Goal: Task Accomplishment & Management: Use online tool/utility

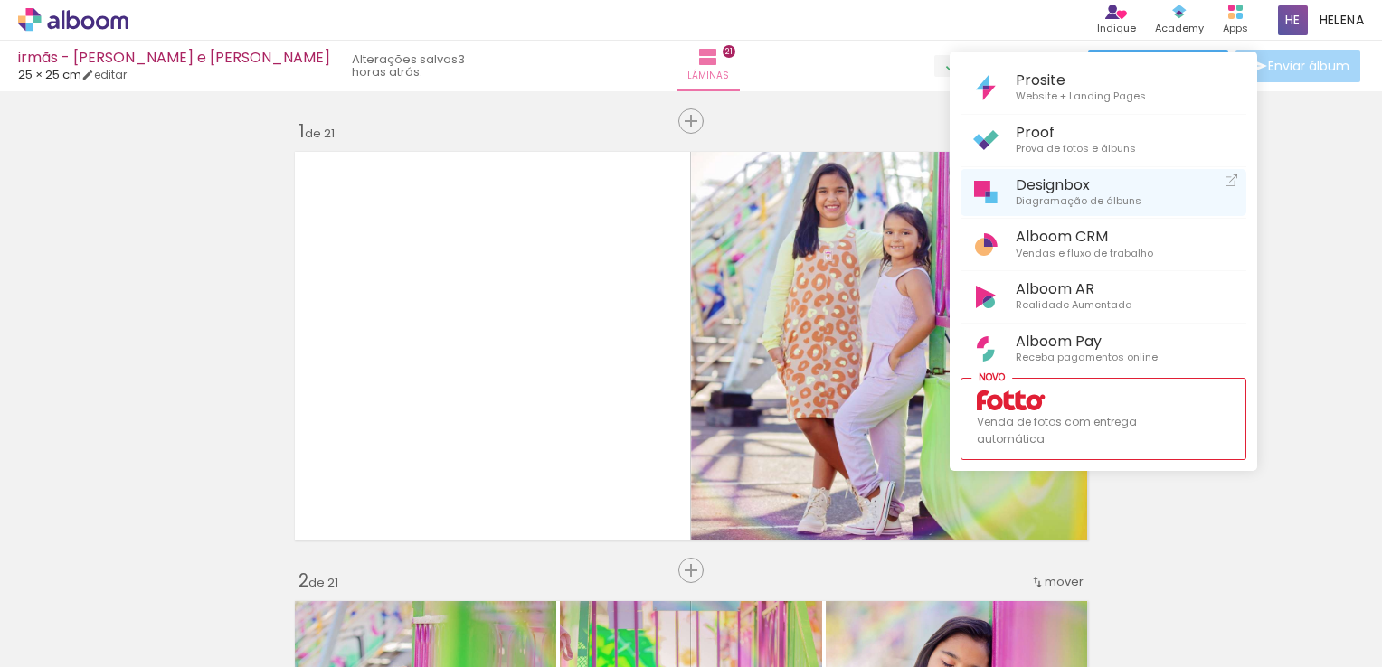
click at [1046, 189] on span "Designbox" at bounding box center [1079, 184] width 126 height 17
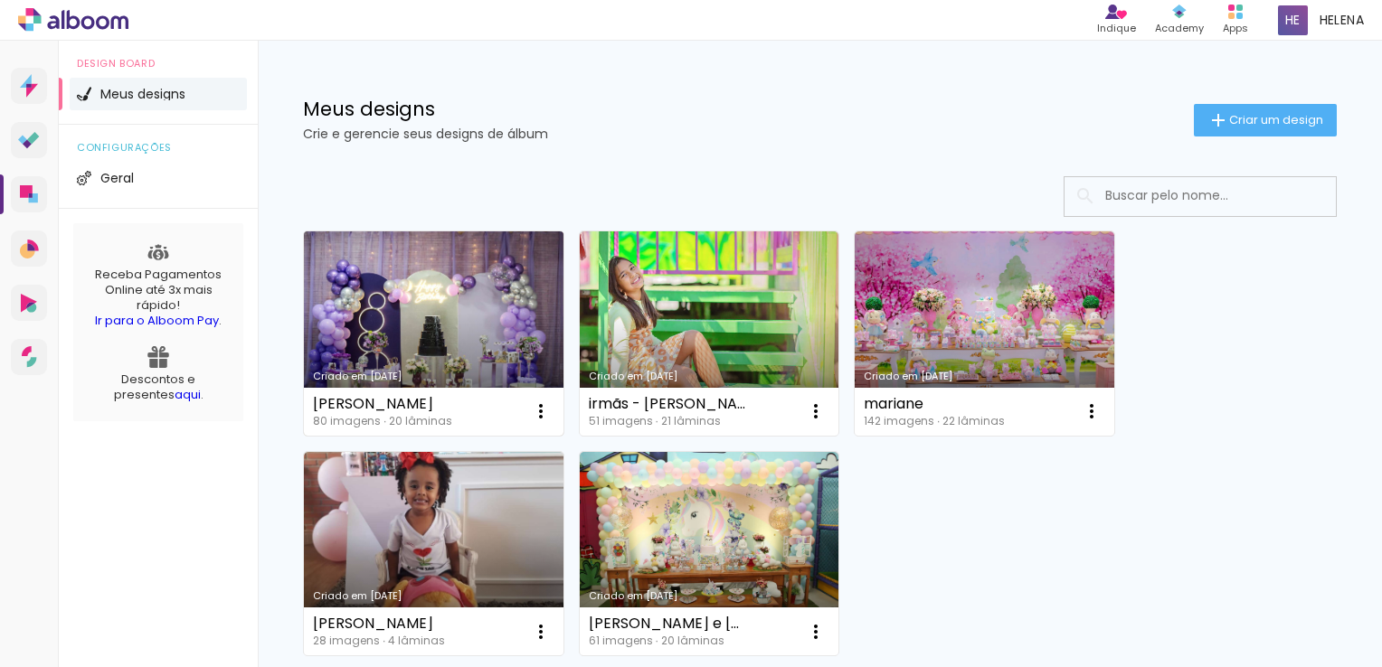
click at [431, 326] on link "Criado em [DATE]" at bounding box center [434, 334] width 260 height 204
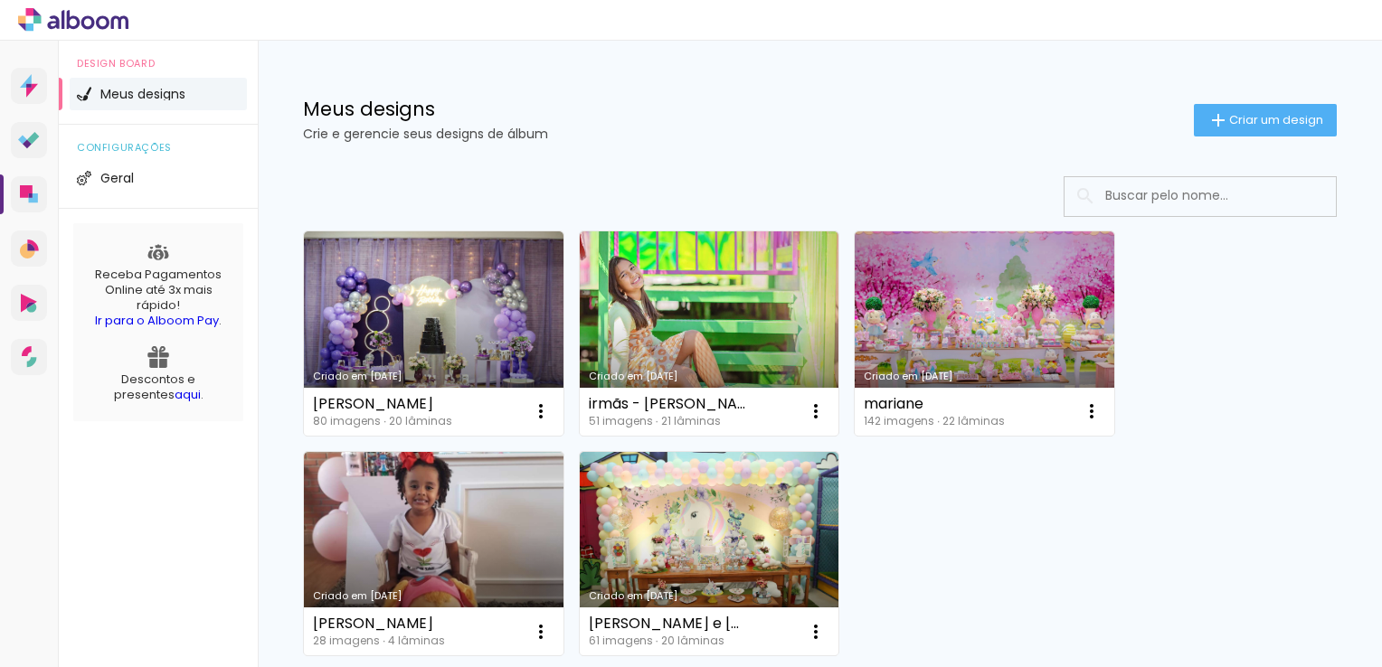
drag, startPoint x: 446, startPoint y: 345, endPoint x: 387, endPoint y: 286, distance: 83.1
click at [387, 286] on link "Criado em [DATE]" at bounding box center [434, 334] width 260 height 204
